Goal: Information Seeking & Learning: Learn about a topic

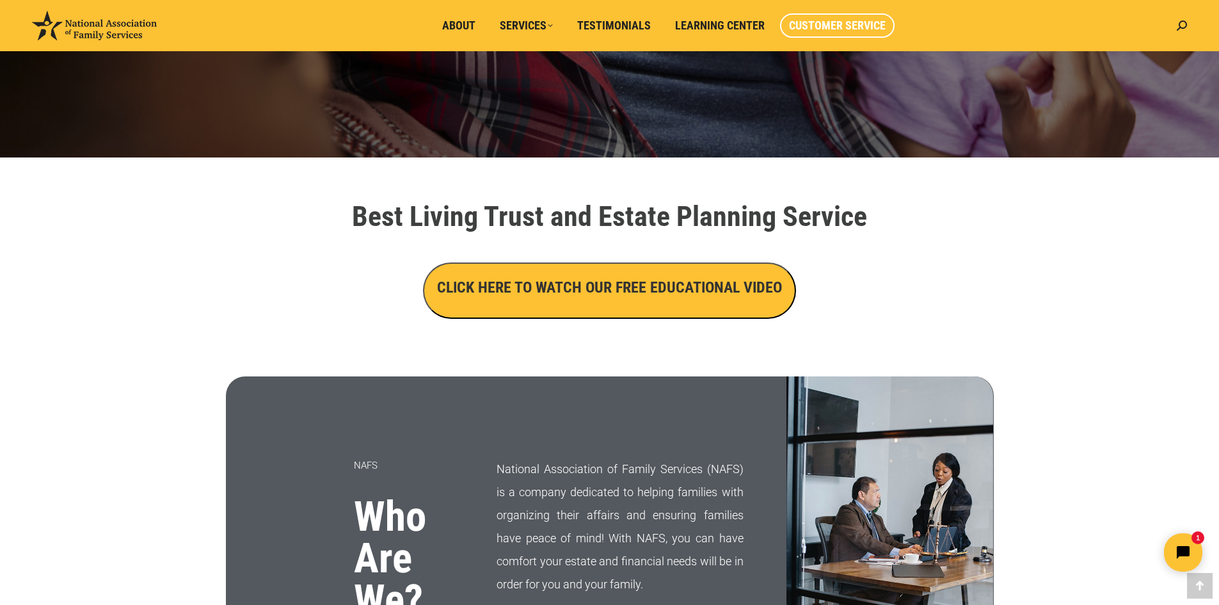
click at [804, 20] on span "Customer Service" at bounding box center [837, 26] width 97 height 14
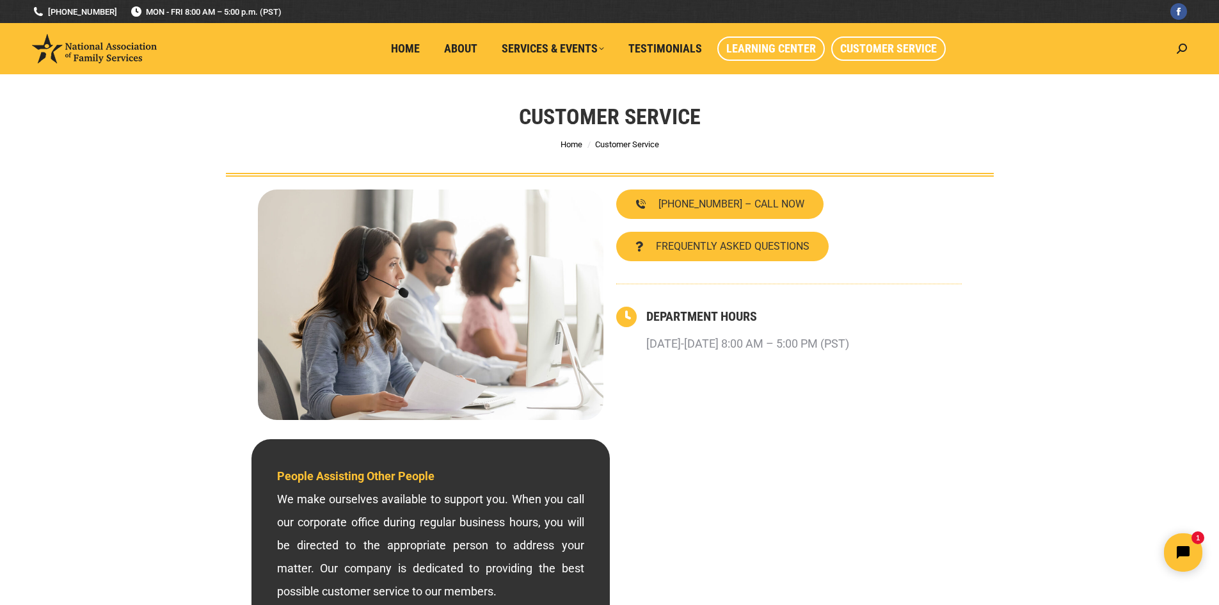
click at [789, 49] on span "Learning Center" at bounding box center [771, 49] width 90 height 14
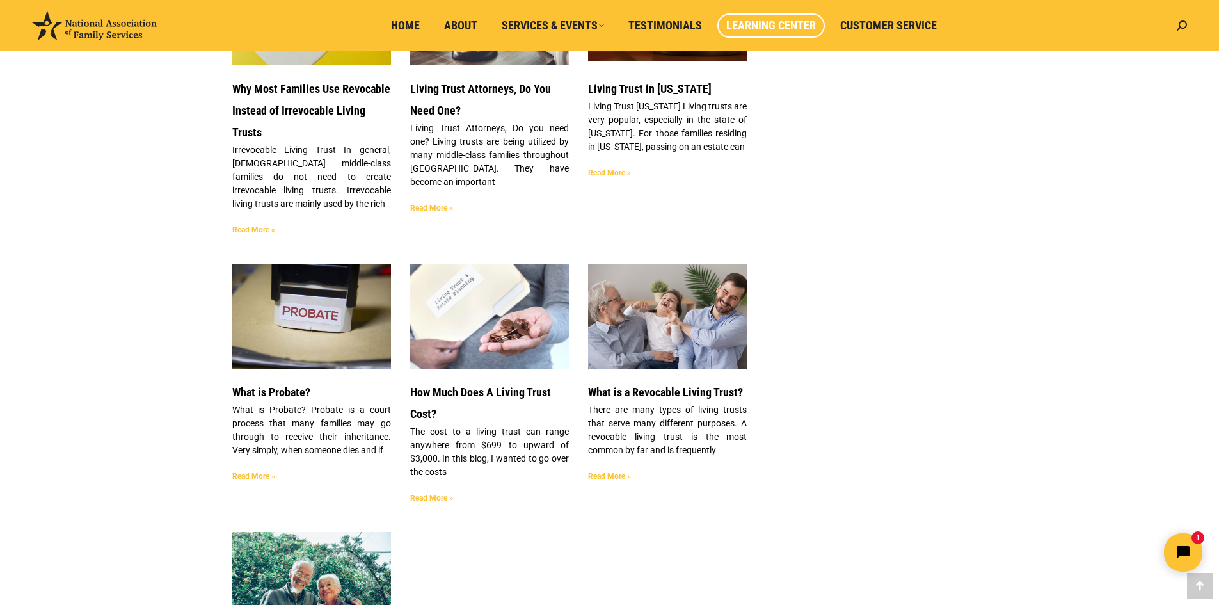
scroll to position [2781, 0]
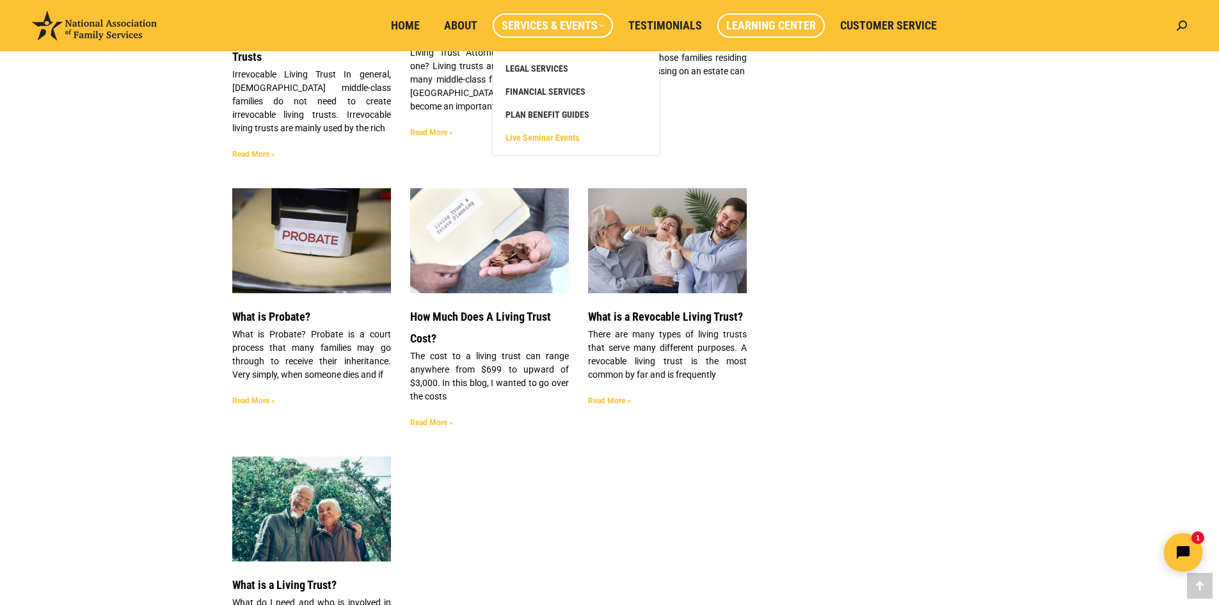
click at [564, 138] on span "Live Seminar Events" at bounding box center [543, 138] width 74 height 12
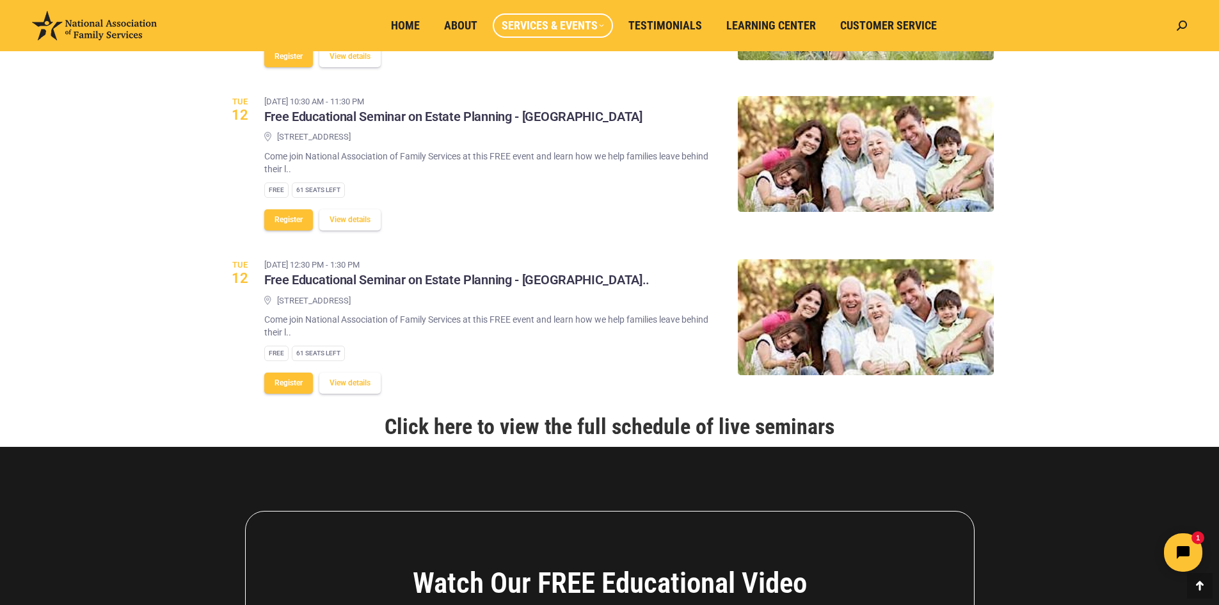
scroll to position [1472, 0]
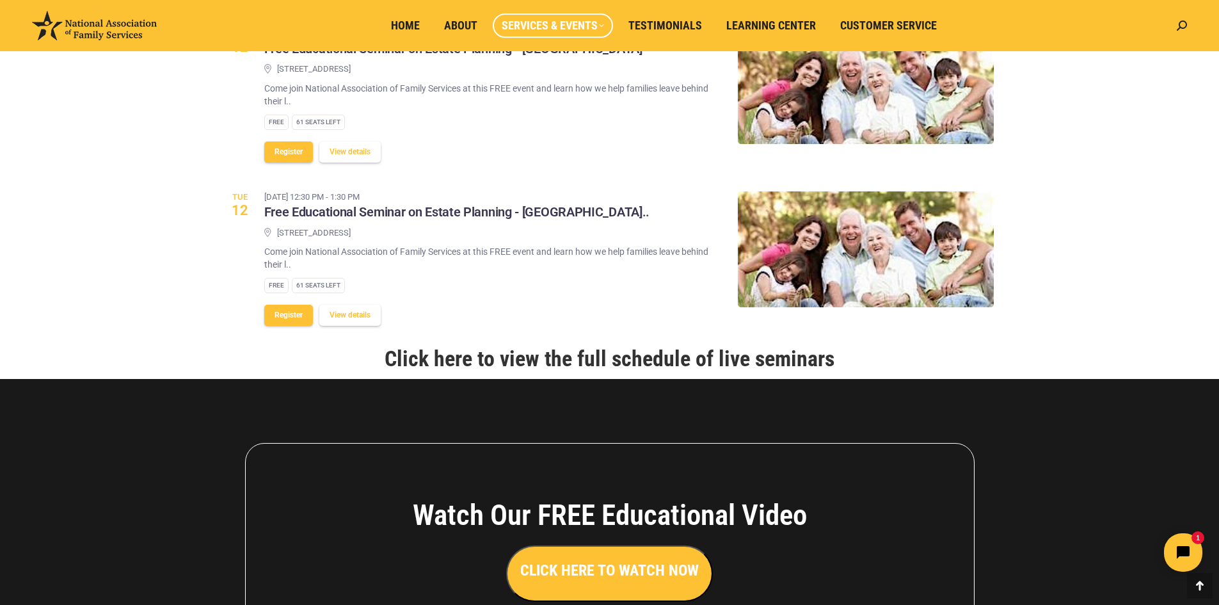
click at [562, 346] on link "Click here to view the full schedule of live seminars" at bounding box center [610, 359] width 450 height 26
